Goal: Obtain resource: Obtain resource

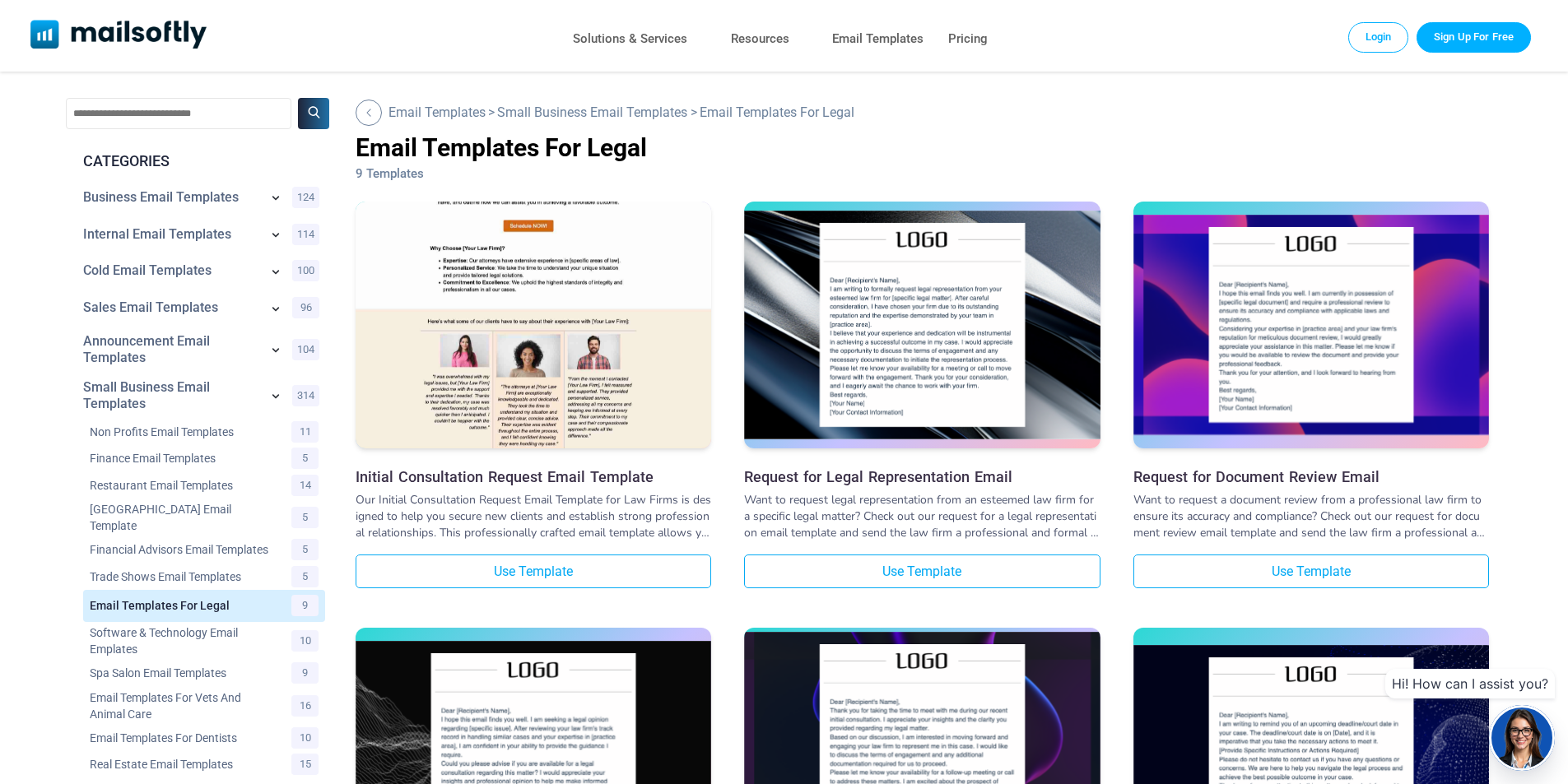
click at [553, 303] on img at bounding box center [533, 277] width 356 height 466
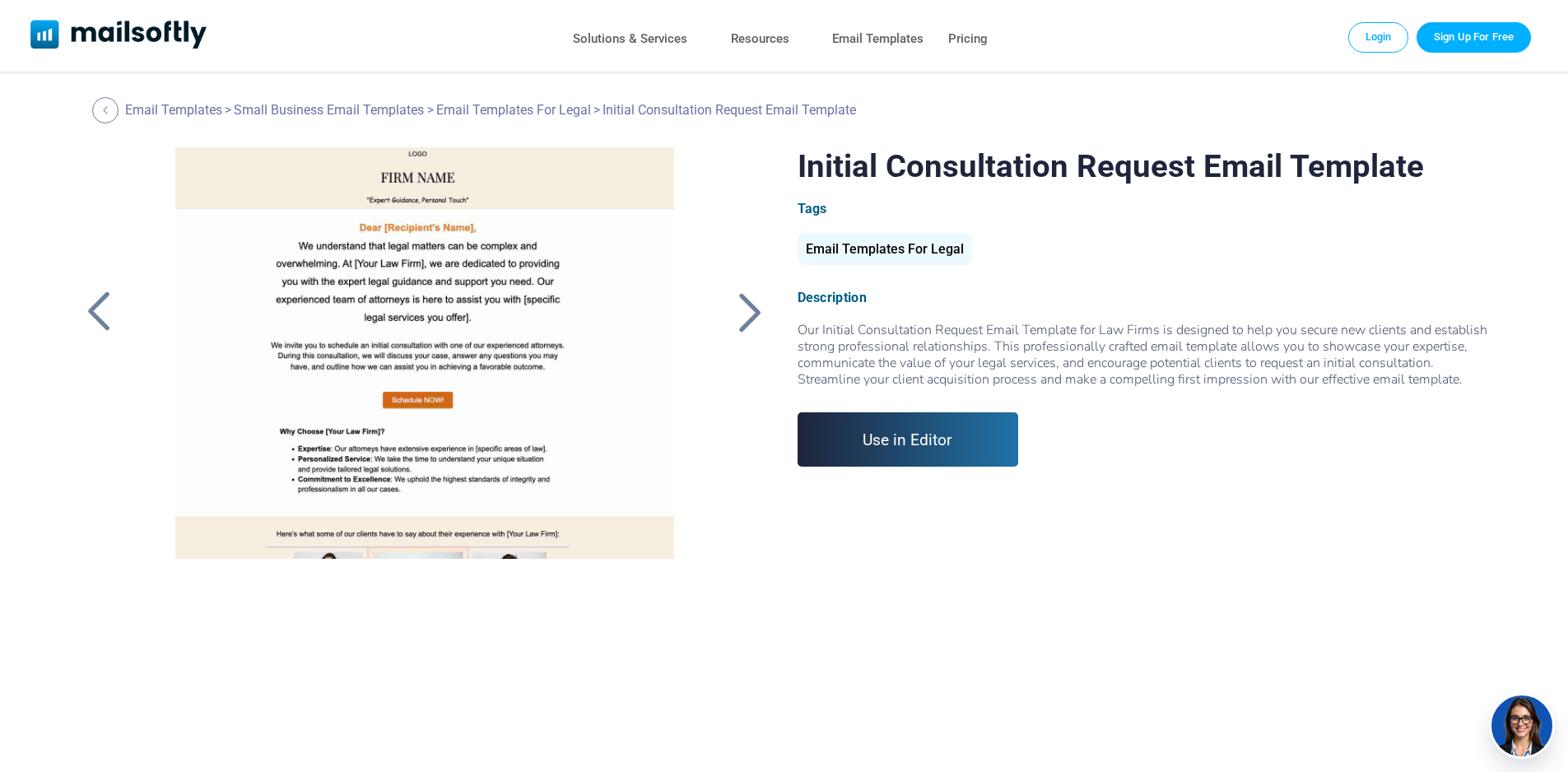
scroll to position [227, 0]
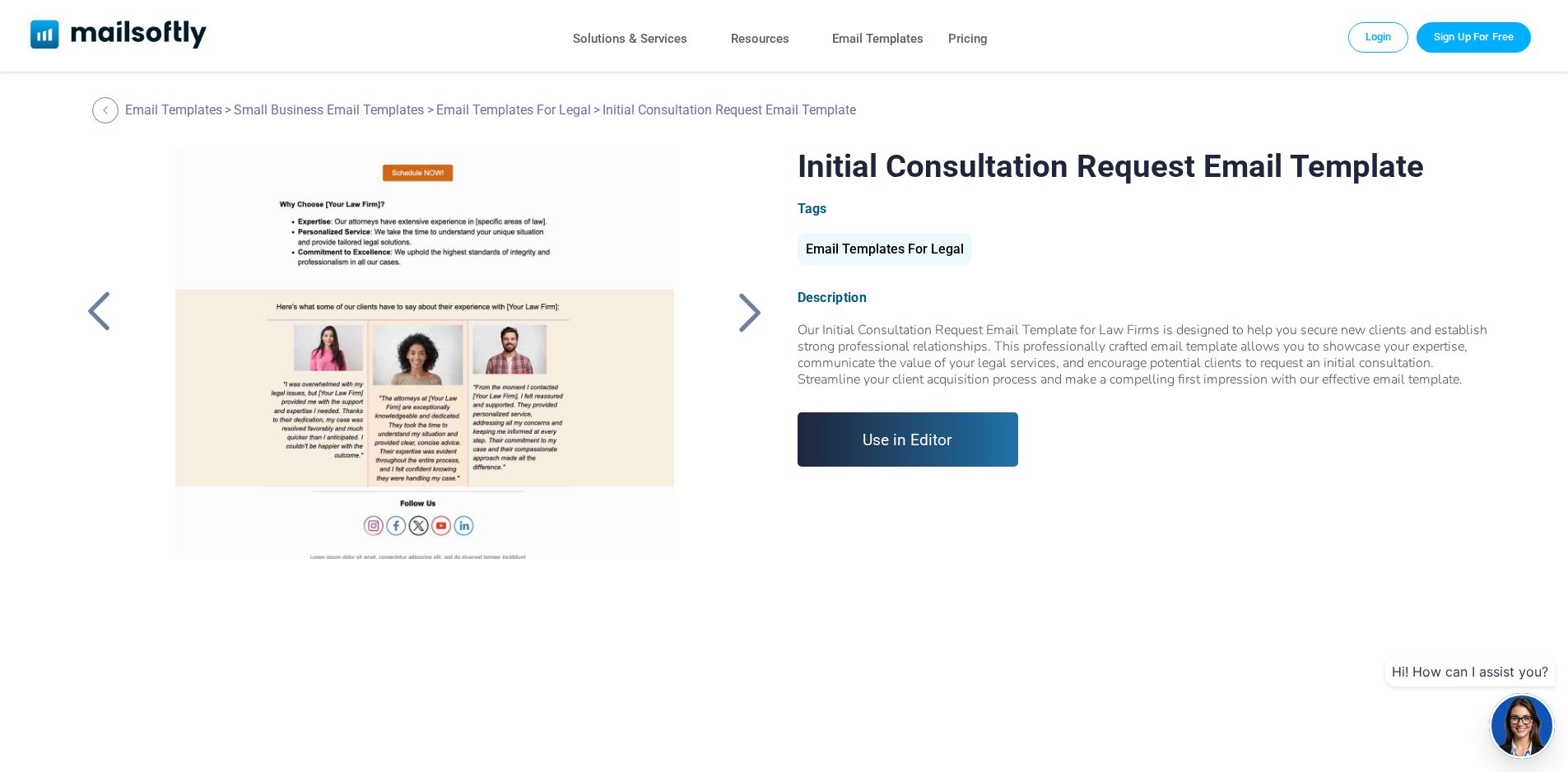
click at [439, 399] on div at bounding box center [424, 353] width 554 height 411
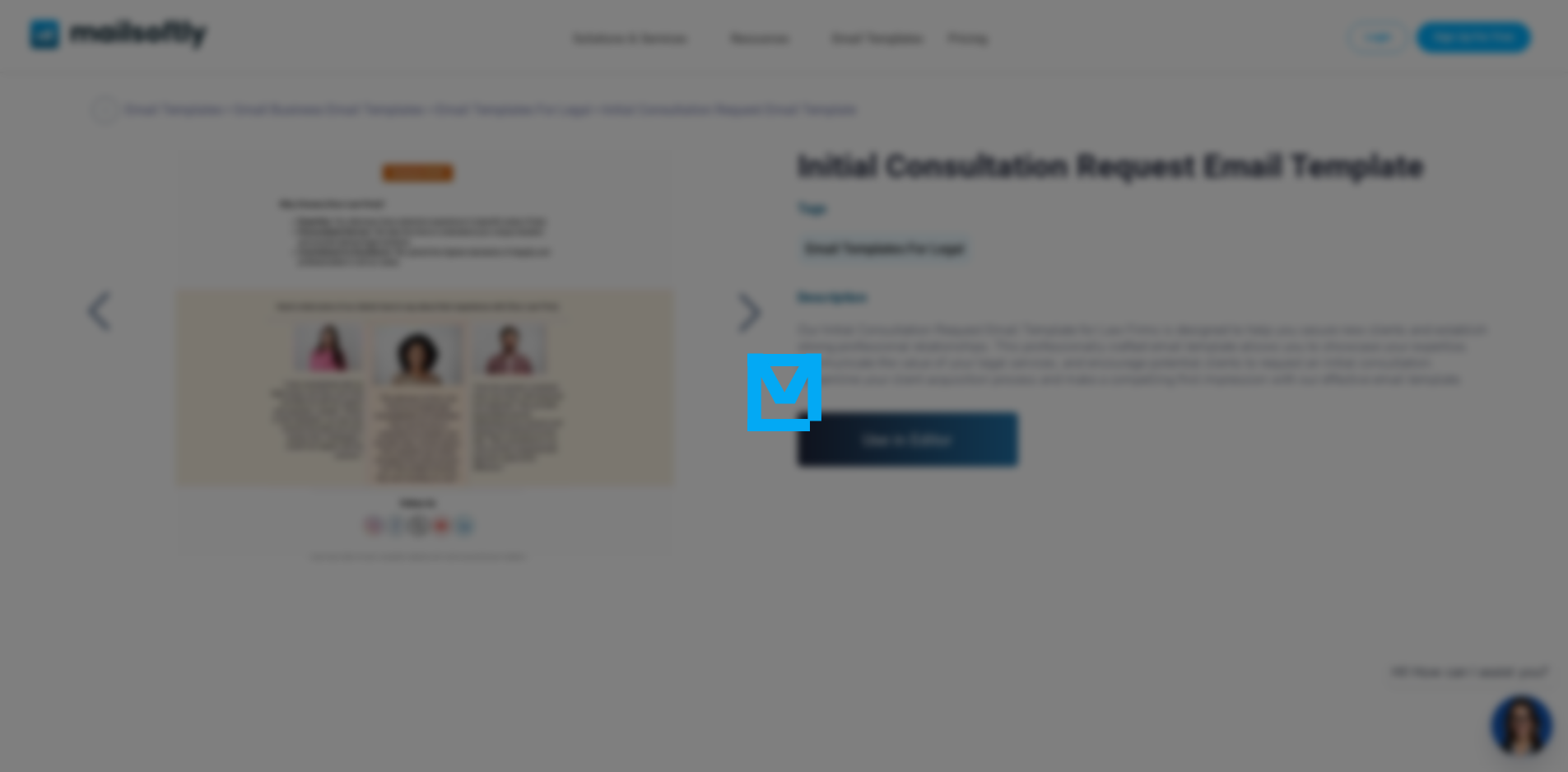
scroll to position [87, 0]
